Goal: Navigation & Orientation: Find specific page/section

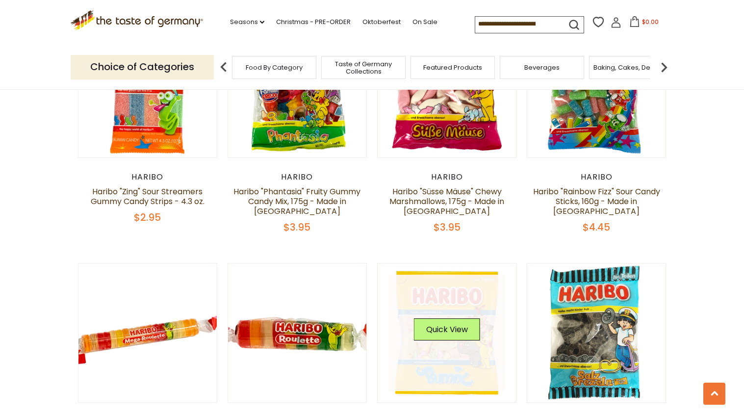
scroll to position [1756, 0]
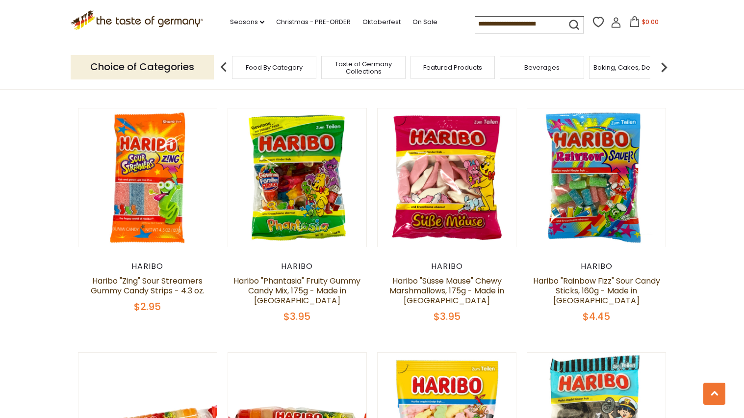
click at [509, 61] on div "Beverages" at bounding box center [542, 67] width 84 height 23
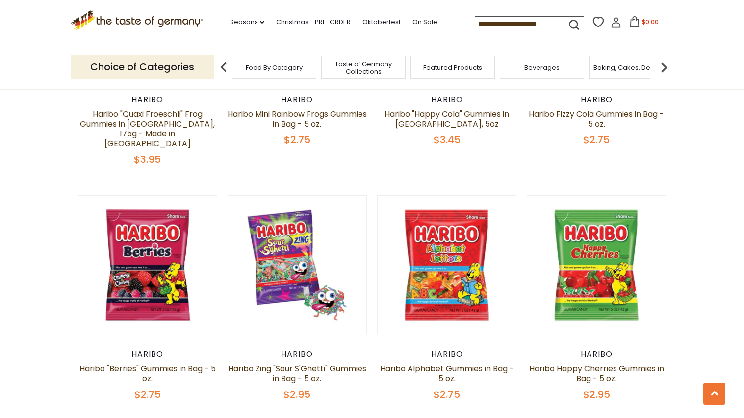
scroll to position [0, 0]
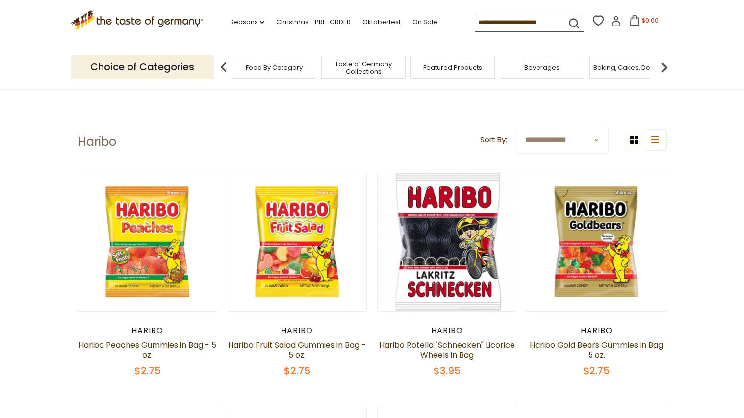
click at [536, 66] on span "Beverages" at bounding box center [541, 67] width 35 height 7
